Goal: Task Accomplishment & Management: Manage account settings

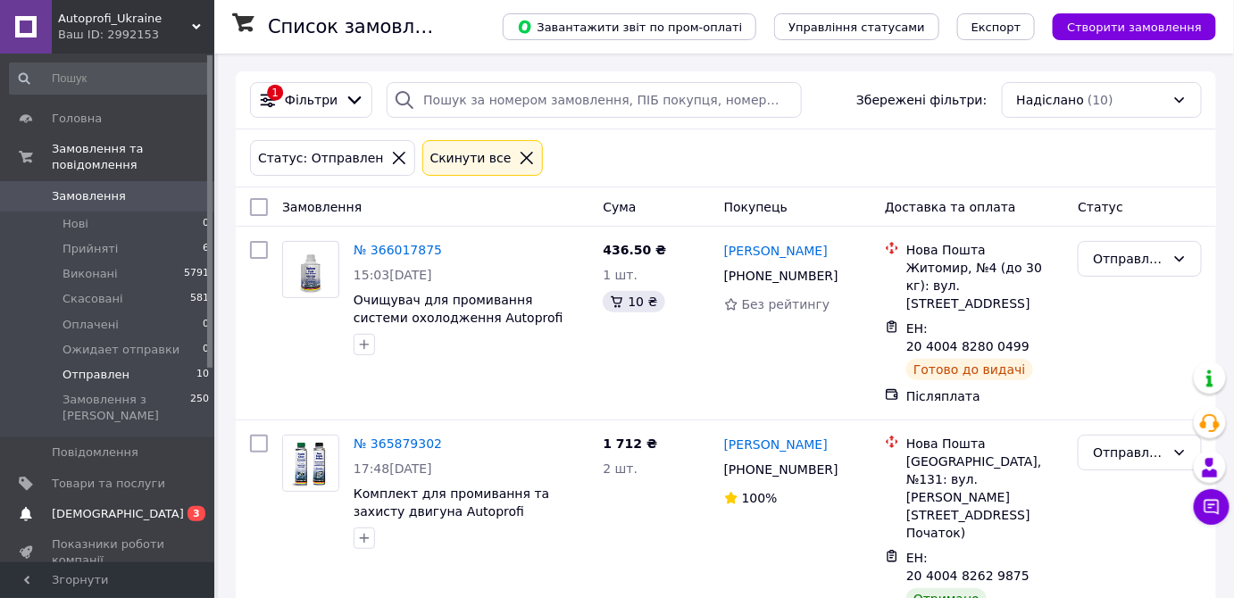
click at [83, 506] on span "[DEMOGRAPHIC_DATA]" at bounding box center [118, 514] width 132 height 16
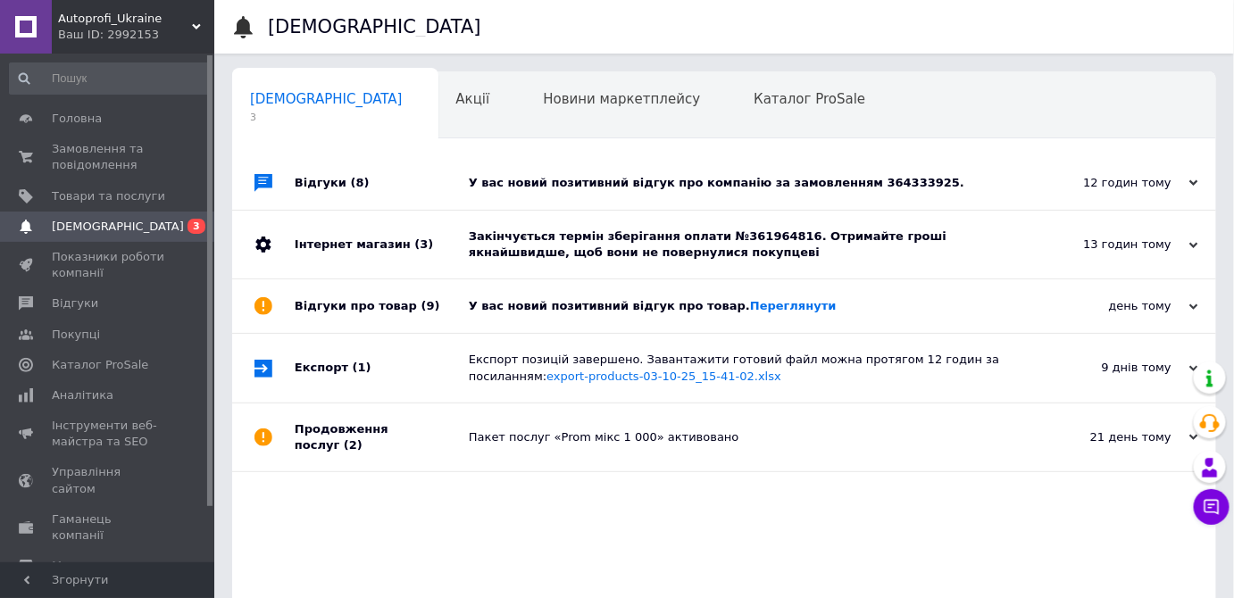
click at [807, 185] on div "У вас новий позитивний відгук про компанію за замовленням 364333925." at bounding box center [744, 183] width 551 height 16
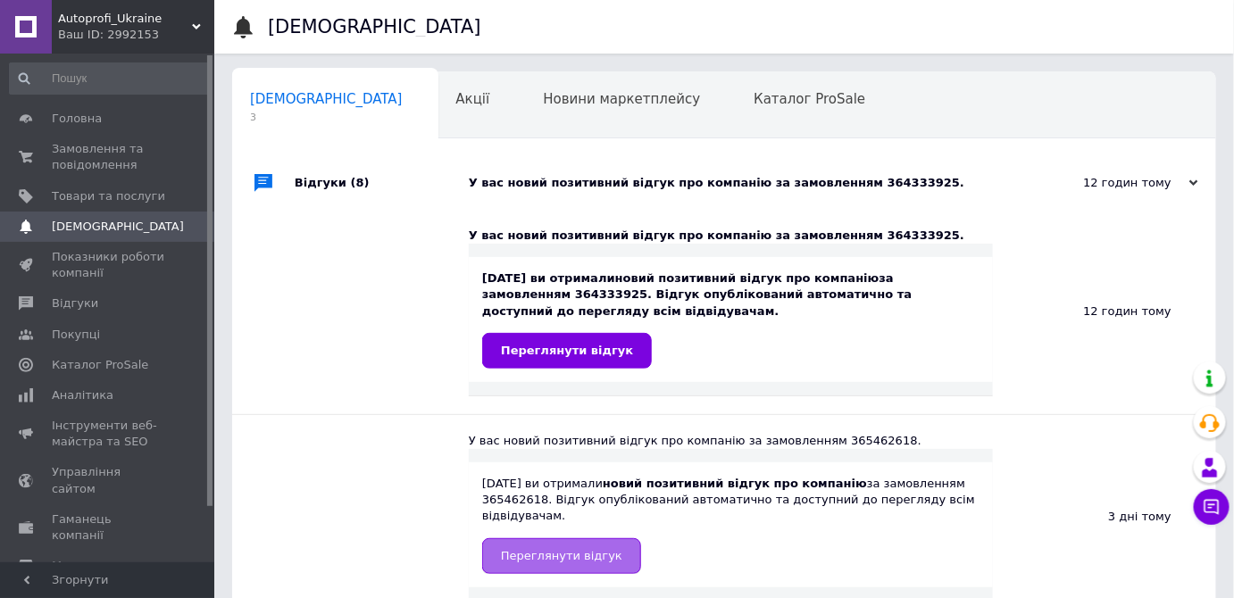
click at [545, 549] on span "Переглянути відгук" at bounding box center [561, 555] width 121 height 13
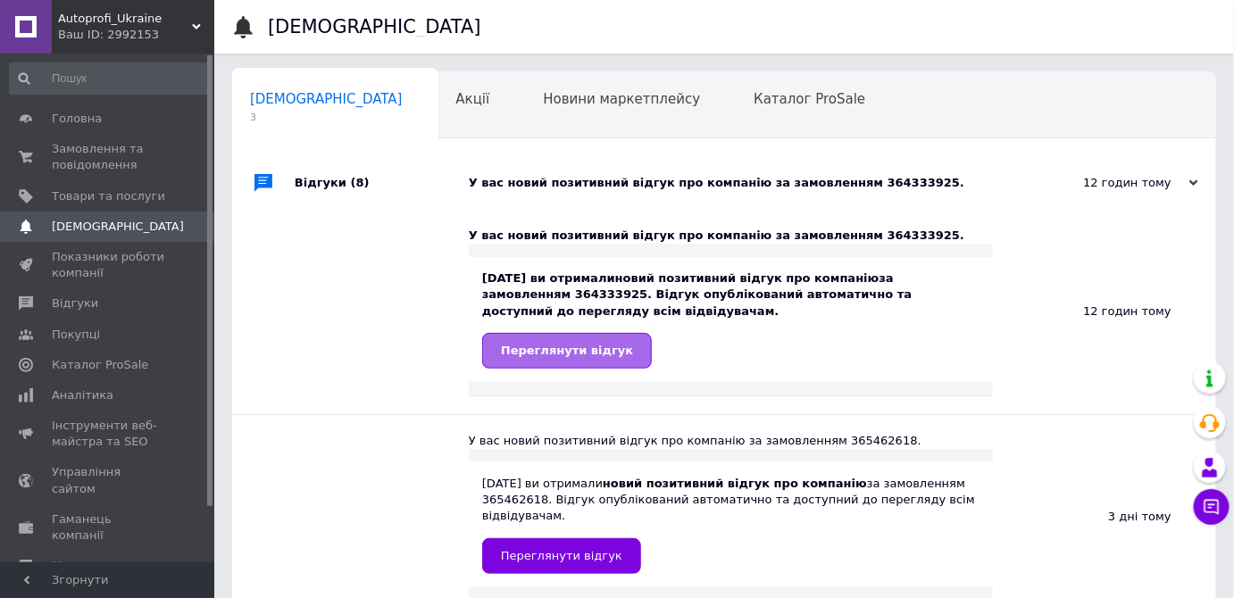
click at [607, 355] on span "Переглянути відгук" at bounding box center [567, 350] width 132 height 13
click at [90, 221] on span "[DEMOGRAPHIC_DATA]" at bounding box center [118, 227] width 132 height 16
click at [133, 193] on span "Товари та послуги" at bounding box center [108, 196] width 113 height 16
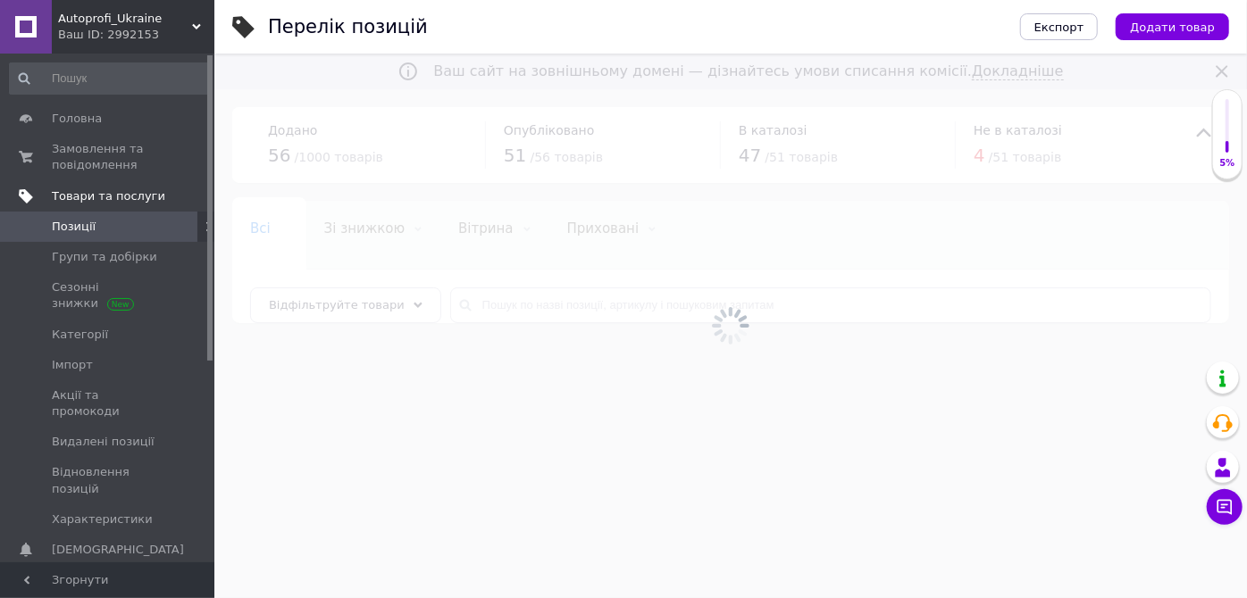
click at [88, 196] on span "Товари та послуги" at bounding box center [108, 196] width 113 height 16
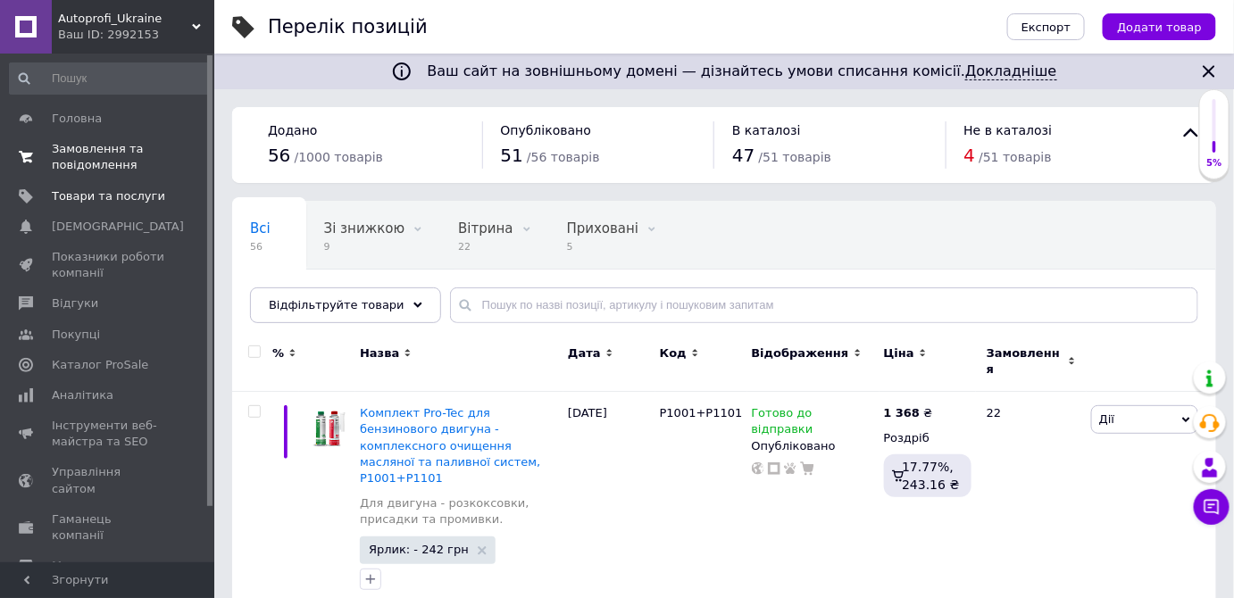
click at [68, 157] on span "Замовлення та повідомлення" at bounding box center [108, 157] width 113 height 32
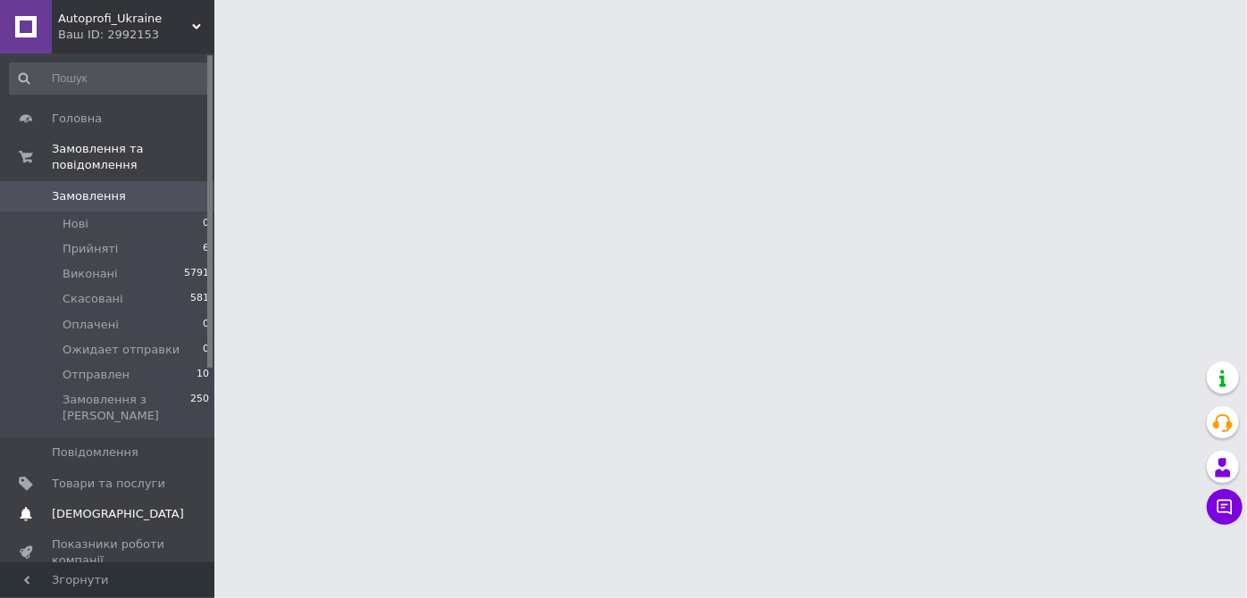
click at [86, 506] on span "[DEMOGRAPHIC_DATA]" at bounding box center [118, 514] width 132 height 16
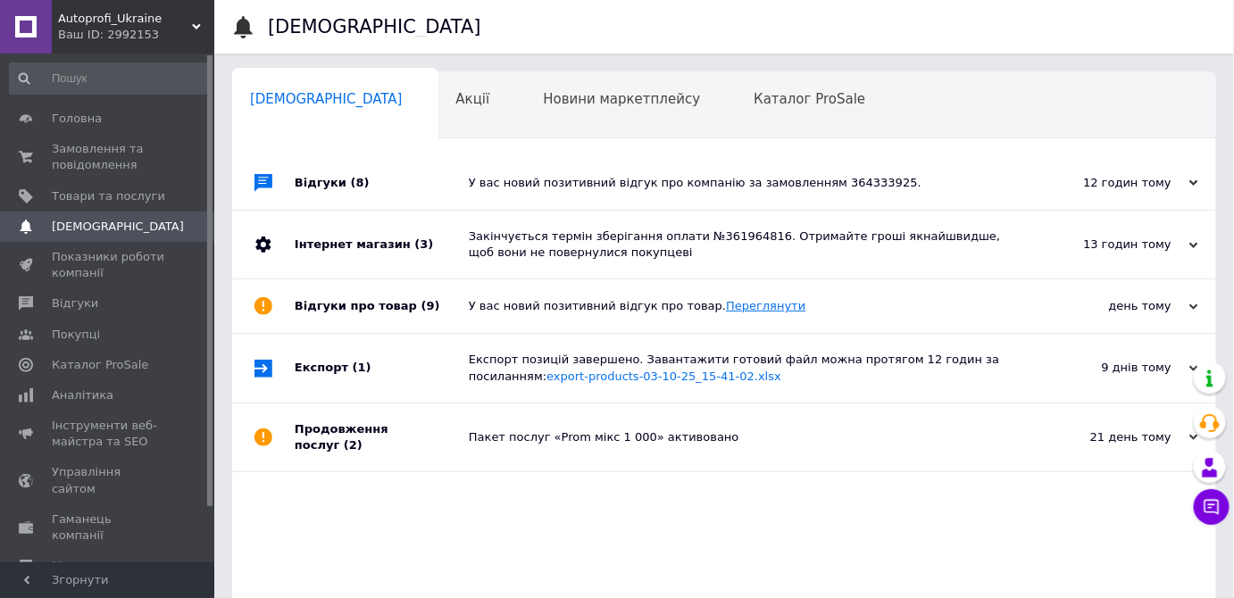
click at [756, 307] on link "Переглянути" at bounding box center [765, 305] width 79 height 13
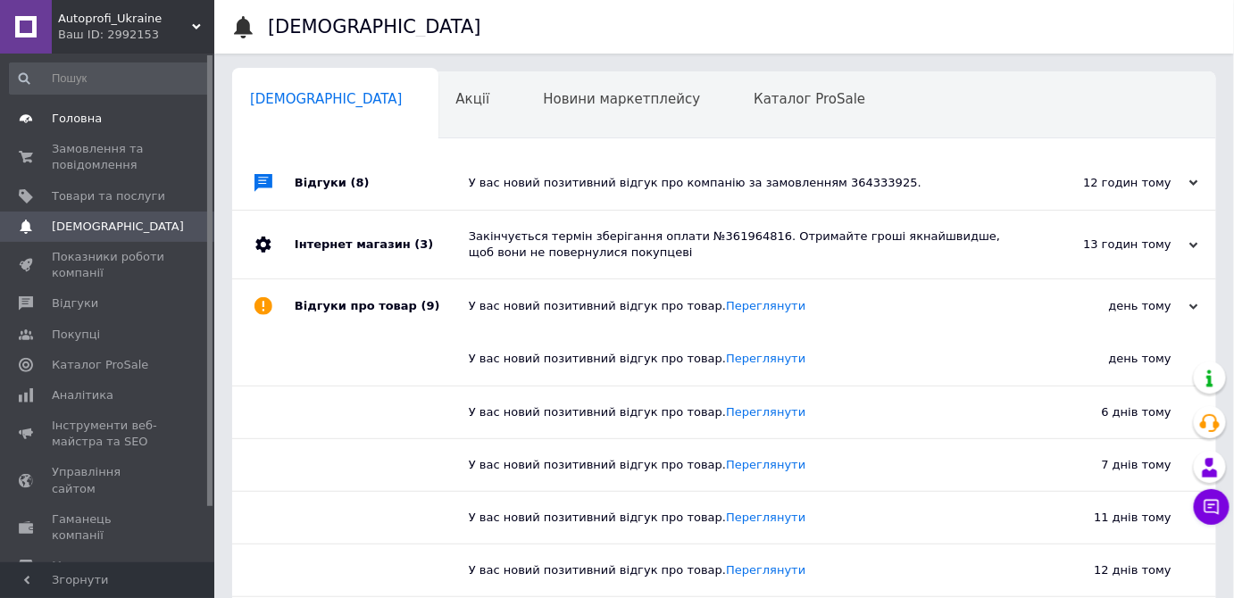
click at [73, 118] on span "Головна" at bounding box center [77, 119] width 50 height 16
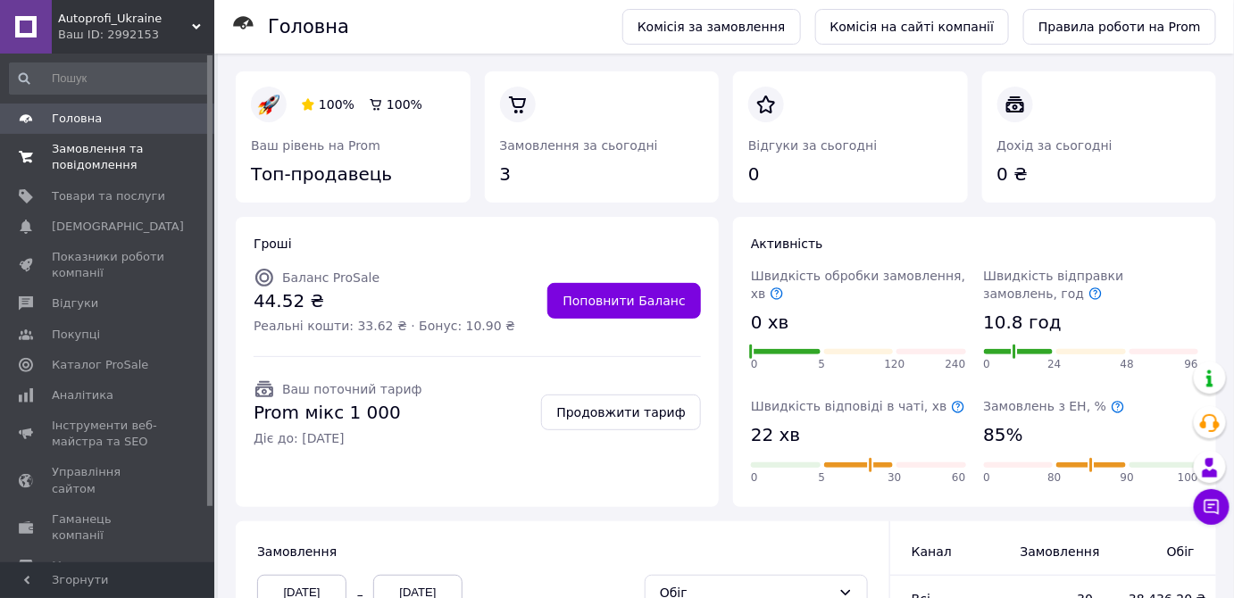
click at [114, 158] on span "Замовлення та повідомлення" at bounding box center [108, 157] width 113 height 32
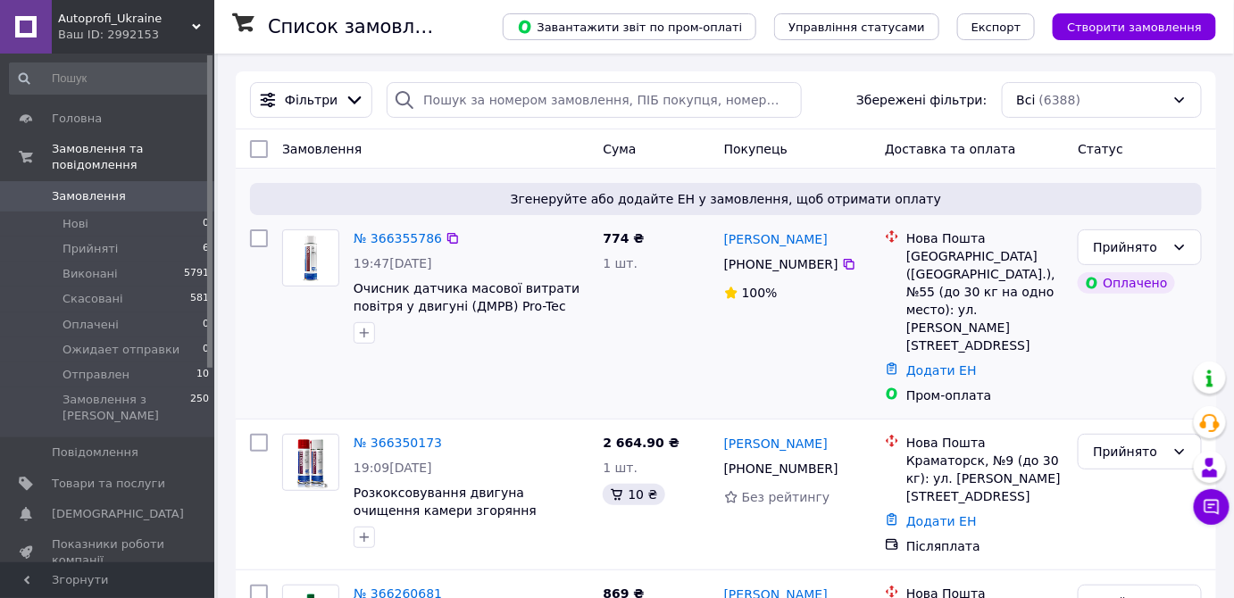
click at [590, 340] on div at bounding box center [471, 333] width 242 height 29
click at [96, 367] on span "Отправлен" at bounding box center [96, 375] width 67 height 16
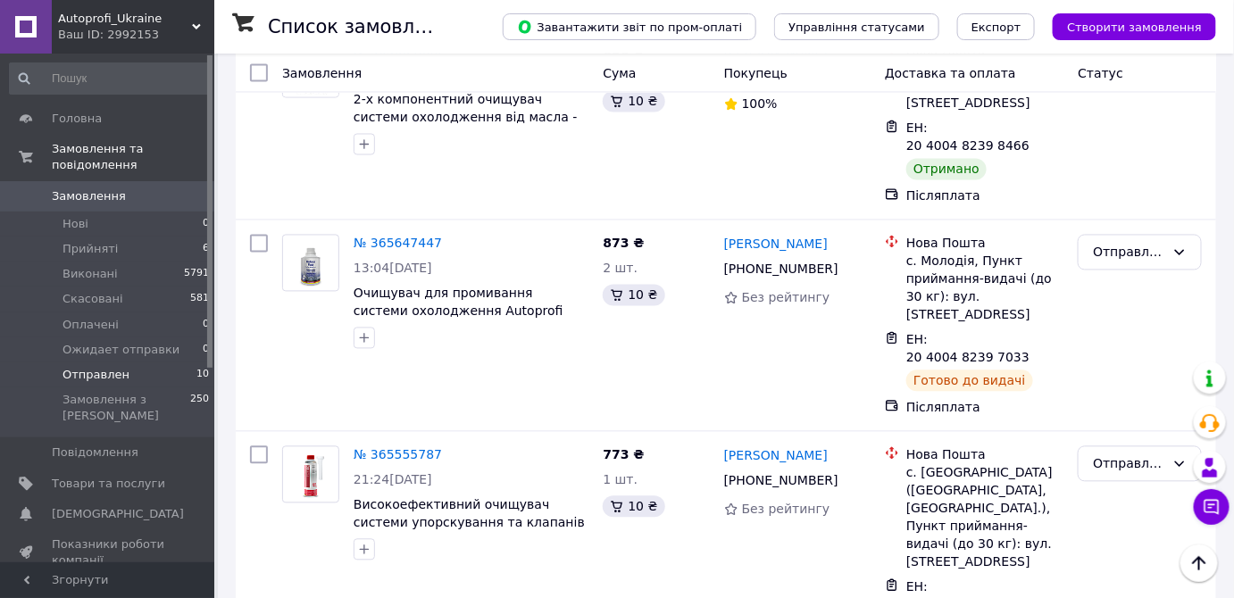
scroll to position [1473, 0]
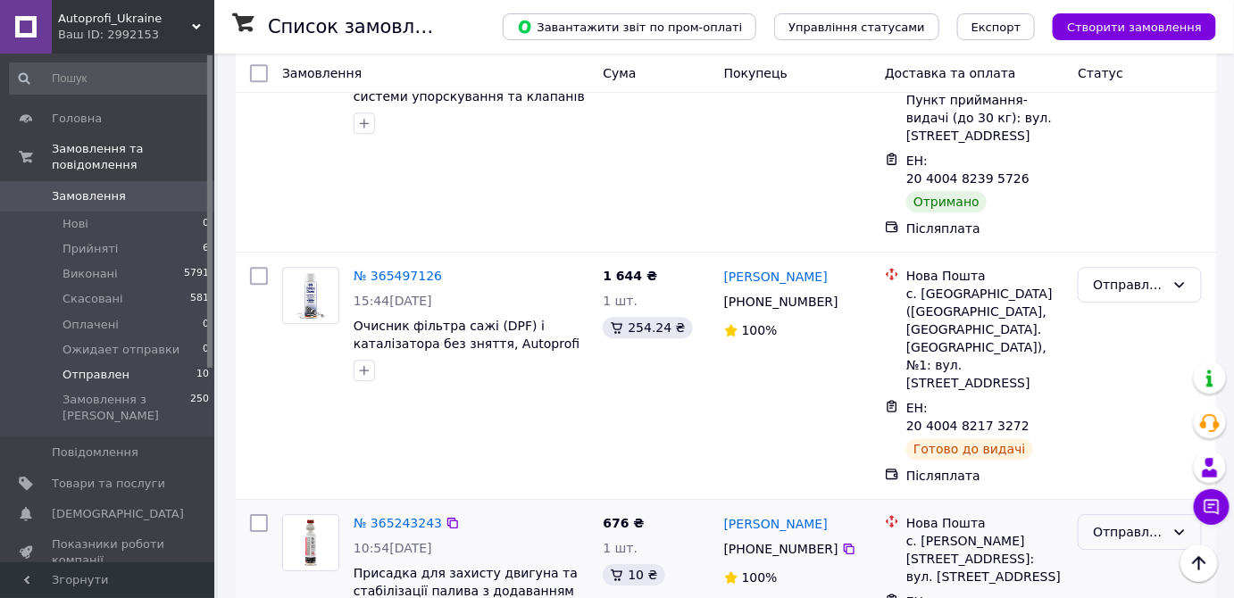
click at [1119, 522] on div "Отправлен" at bounding box center [1129, 532] width 72 height 20
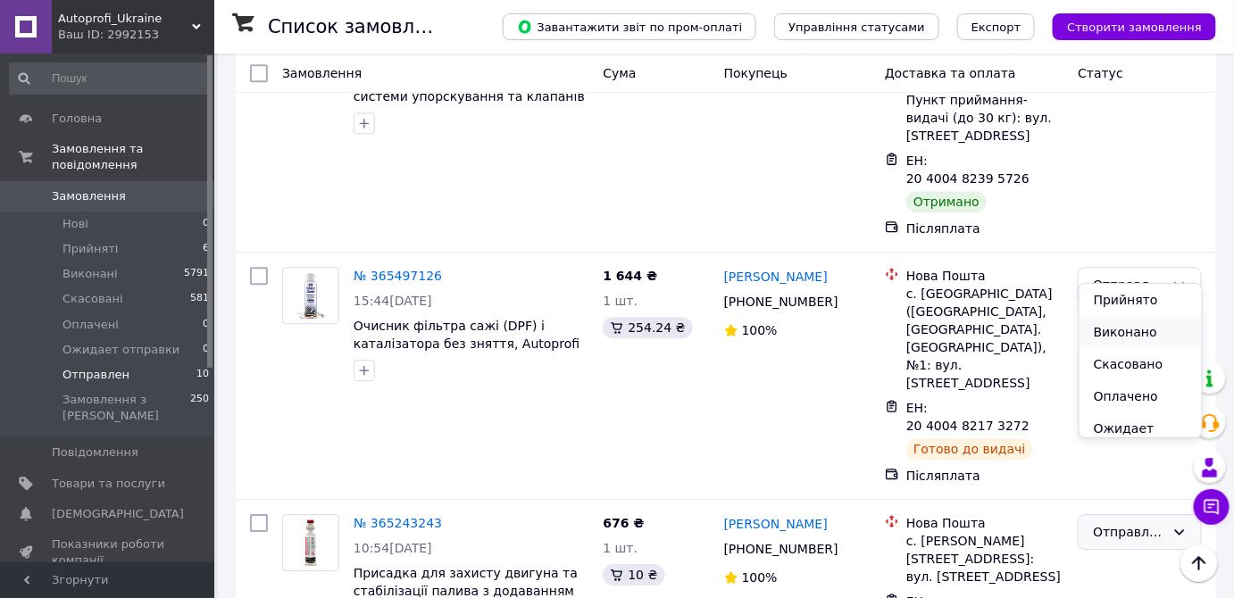
click at [1128, 329] on li "Виконано" at bounding box center [1141, 332] width 122 height 32
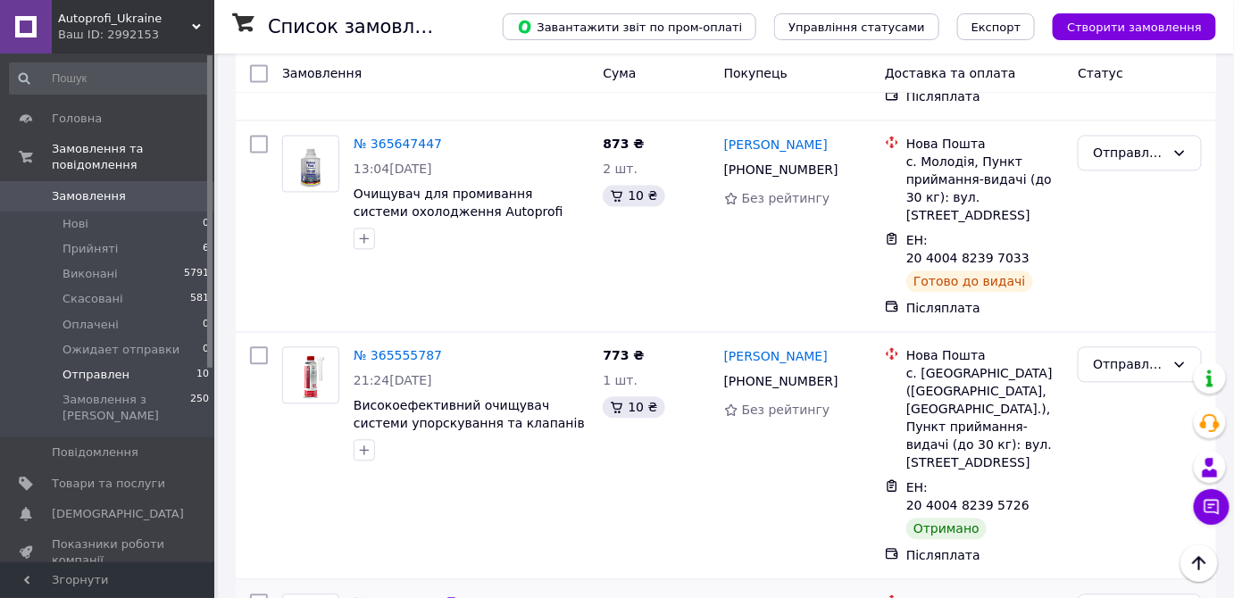
scroll to position [1145, 0]
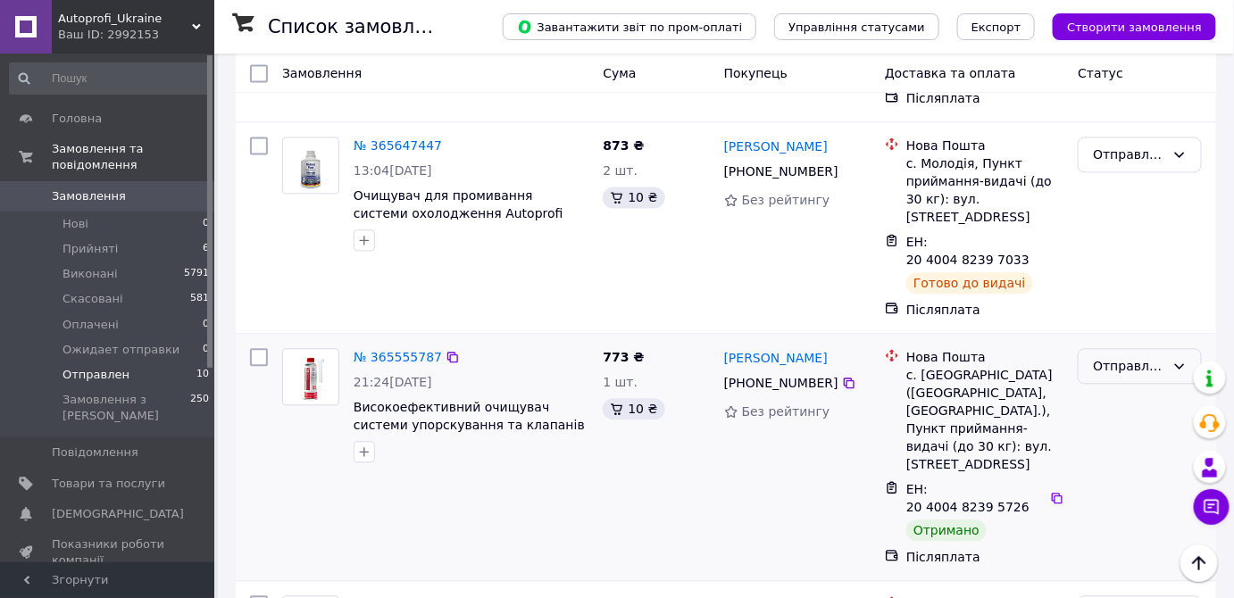
click at [1122, 356] on div "Отправлен" at bounding box center [1129, 366] width 72 height 20
click at [1127, 243] on li "Виконано" at bounding box center [1141, 237] width 122 height 32
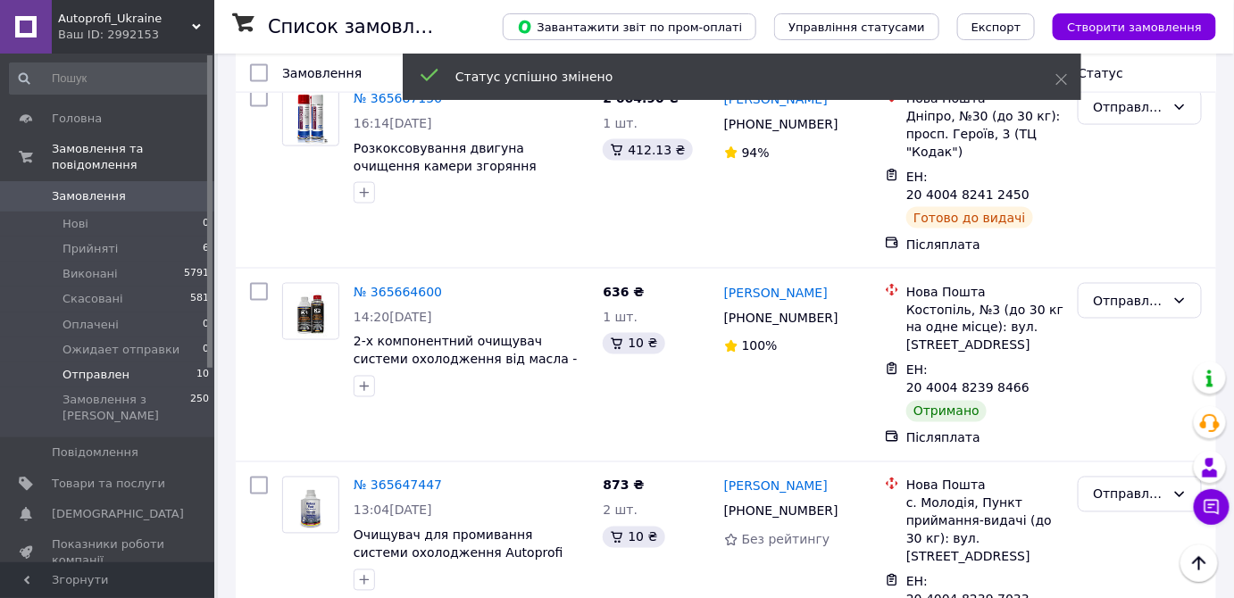
scroll to position [804, 0]
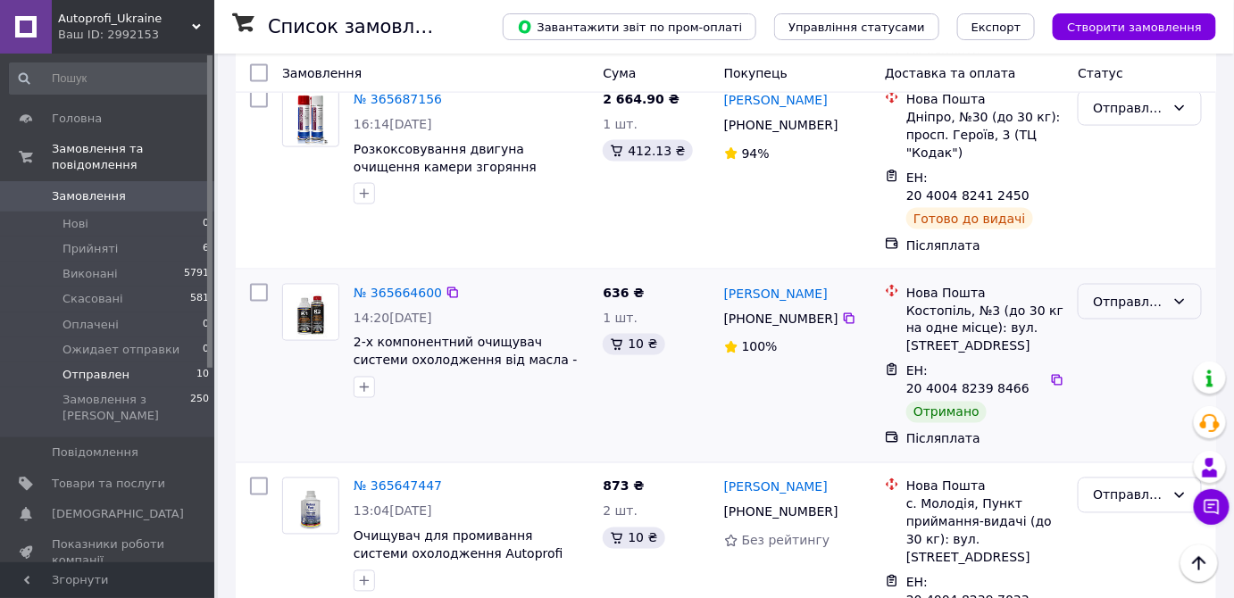
click at [1140, 292] on div "Отправлен" at bounding box center [1129, 302] width 72 height 20
click at [1136, 234] on li "Виконано" at bounding box center [1141, 227] width 122 height 32
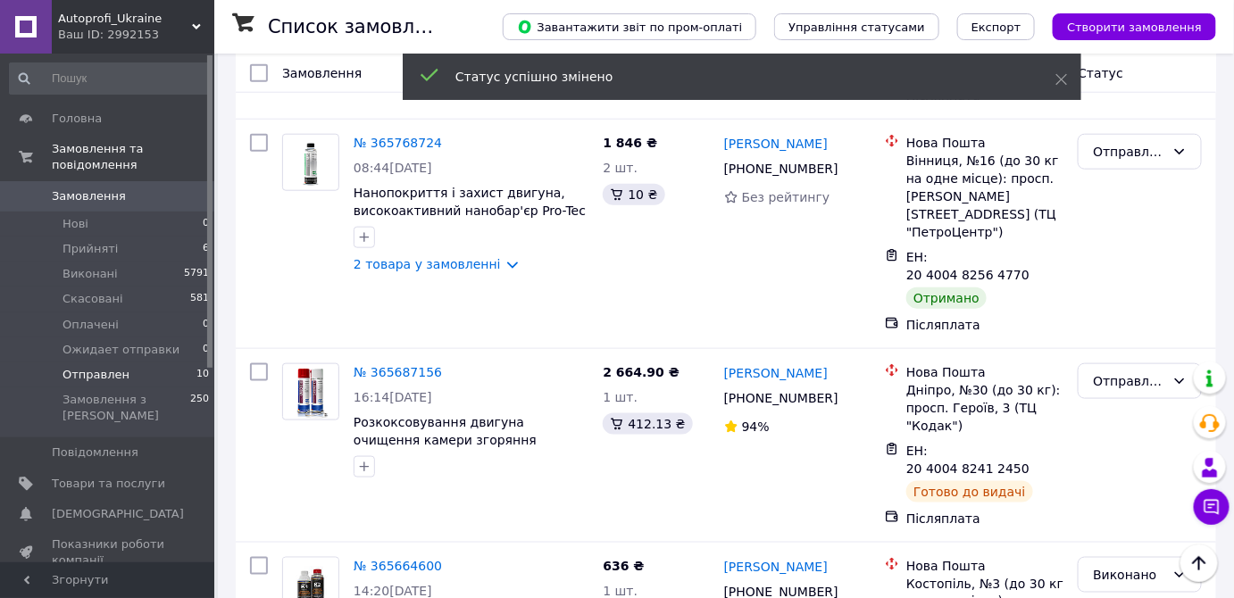
scroll to position [519, 0]
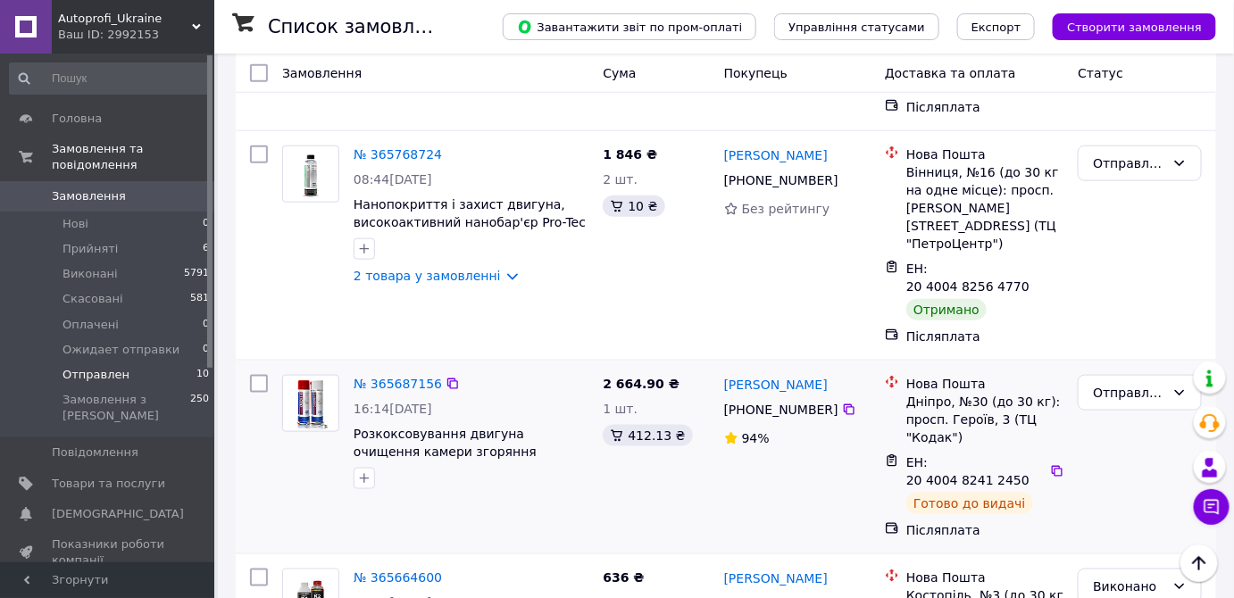
click at [714, 368] on div "2 664.90 ₴ 1 шт. 412.13 ₴" at bounding box center [656, 457] width 121 height 179
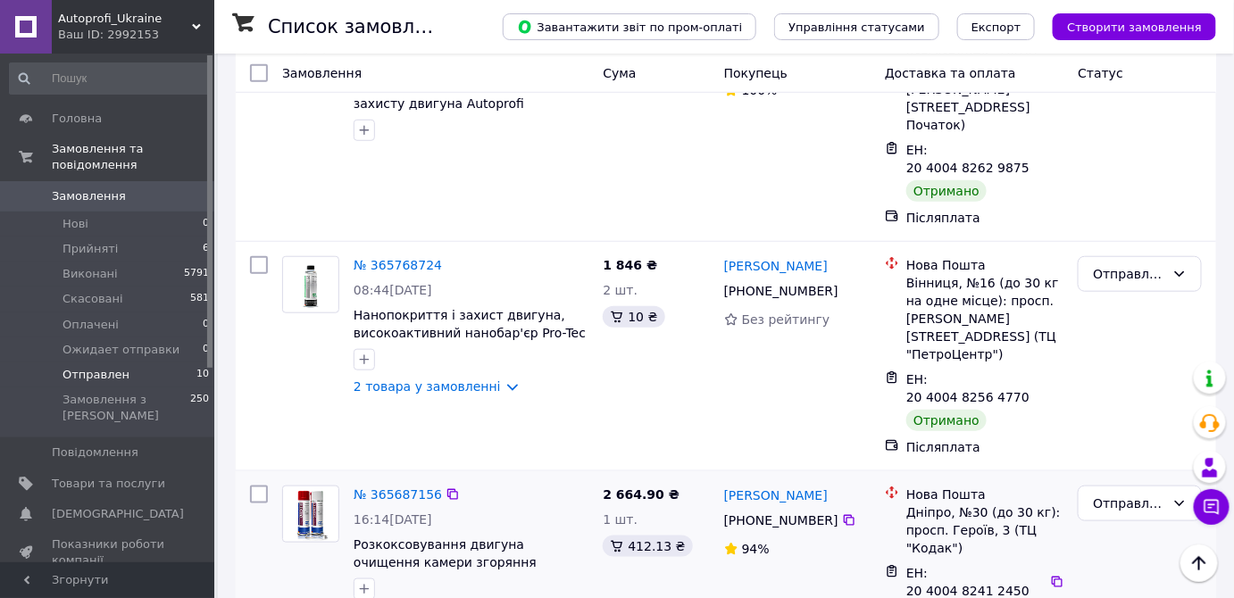
scroll to position [405, 0]
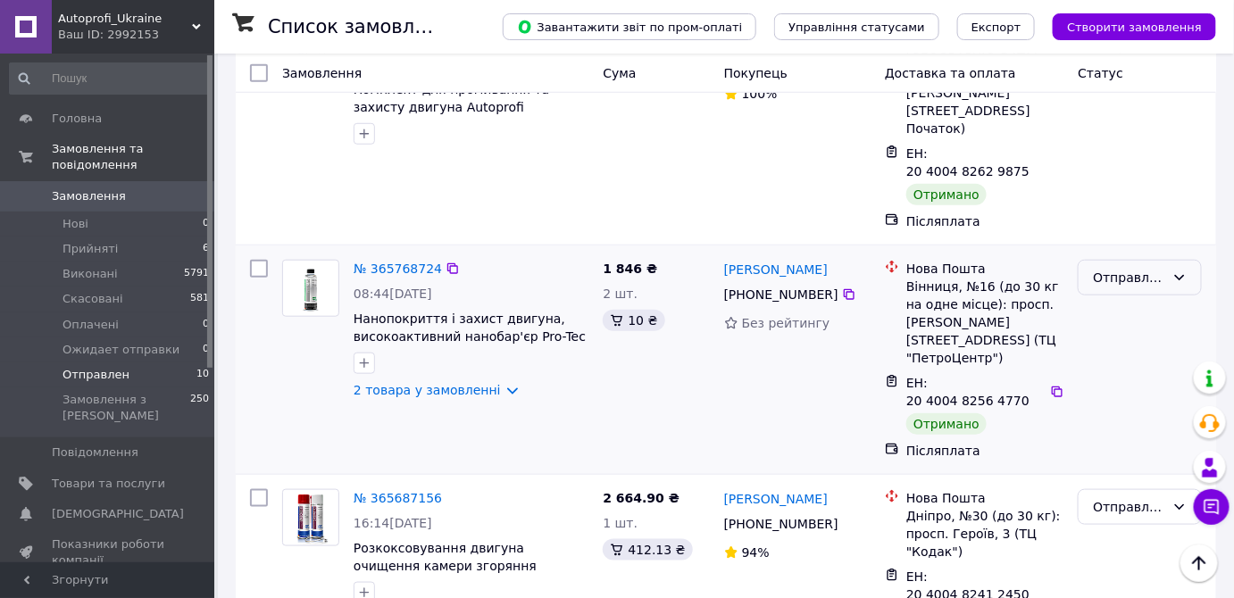
click at [1125, 268] on div "Отправлен" at bounding box center [1129, 278] width 72 height 20
click at [1128, 264] on li "Виконано" at bounding box center [1141, 257] width 122 height 32
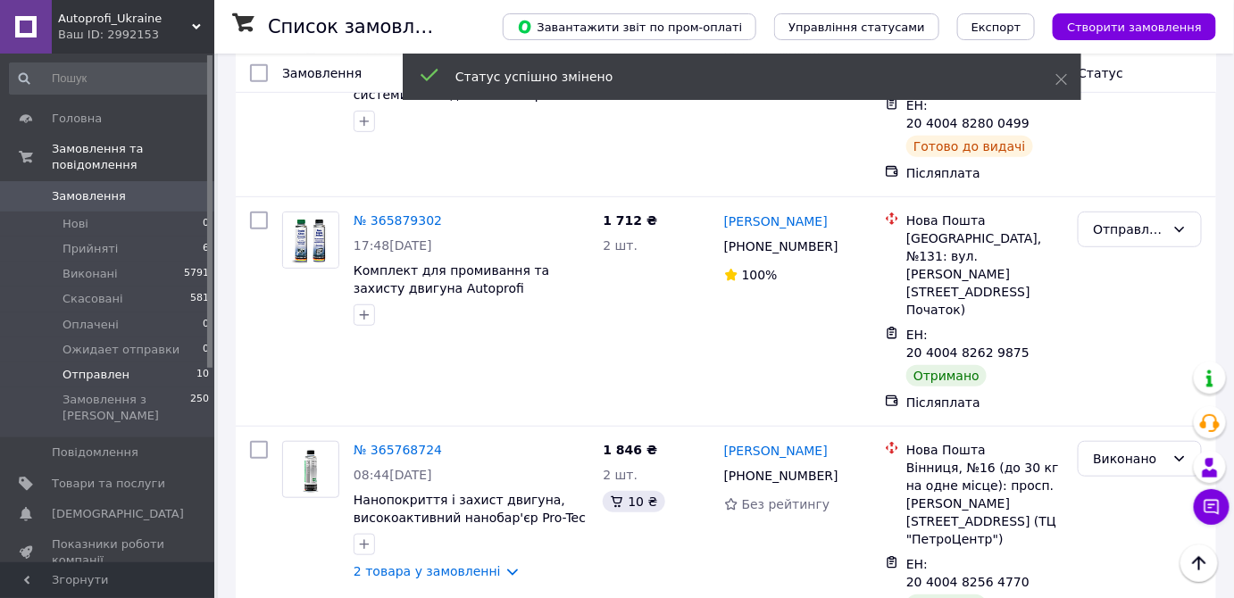
scroll to position [221, 0]
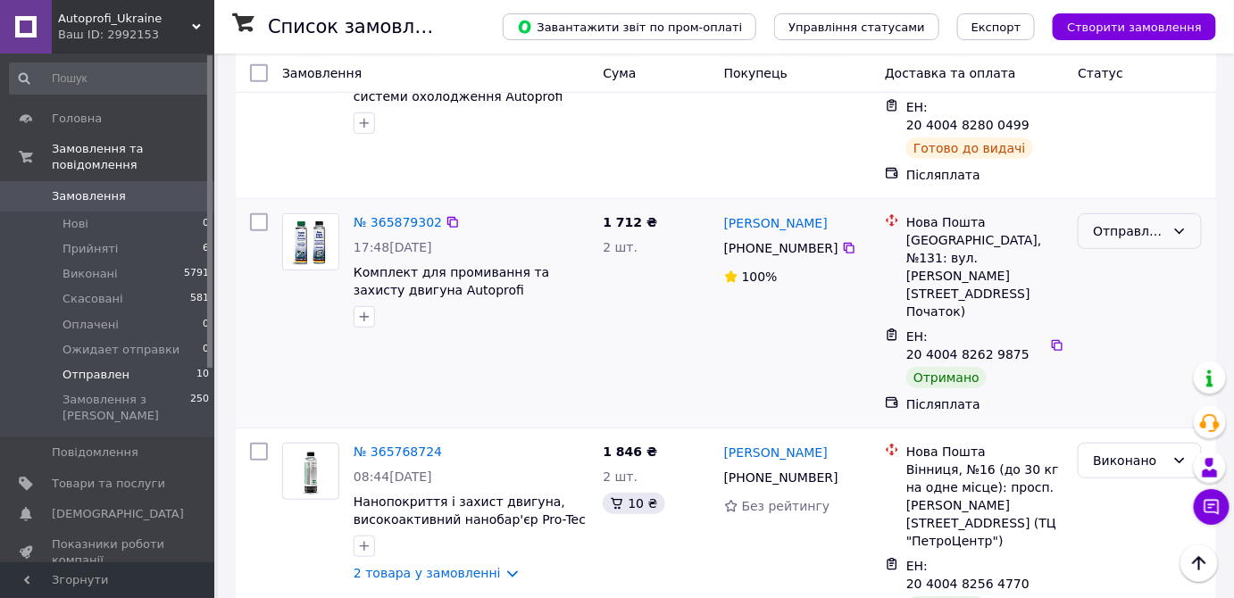
click at [1100, 221] on div "Отправлен" at bounding box center [1129, 231] width 72 height 20
click at [1110, 260] on li "Виконано" at bounding box center [1141, 264] width 122 height 32
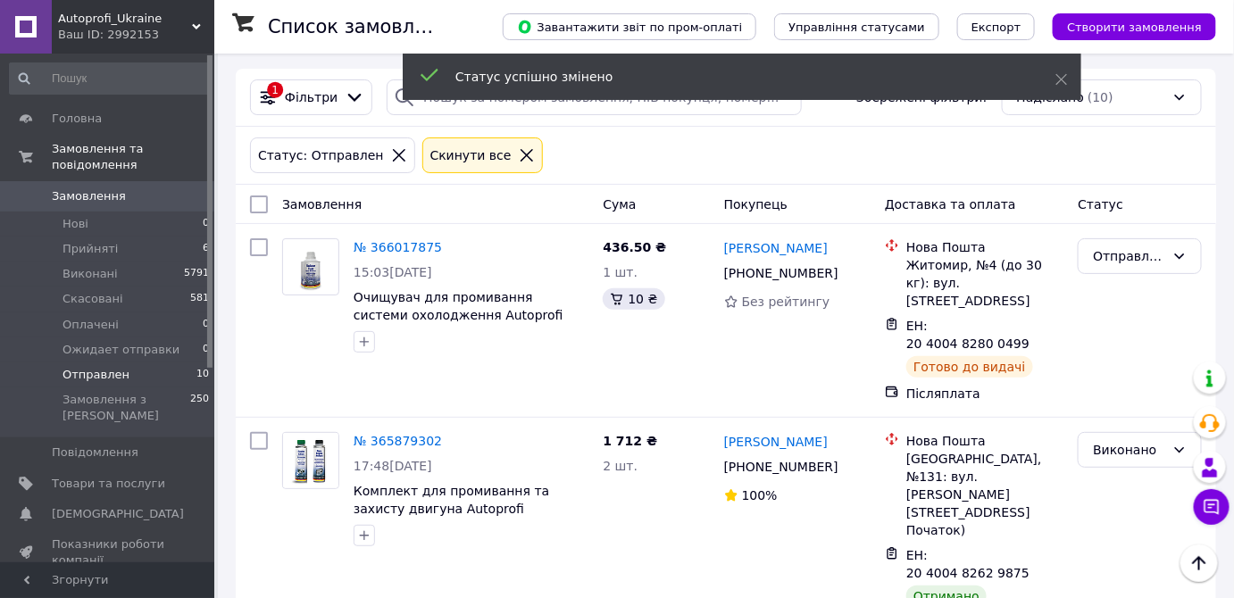
scroll to position [0, 0]
